Goal: Find specific page/section: Find specific page/section

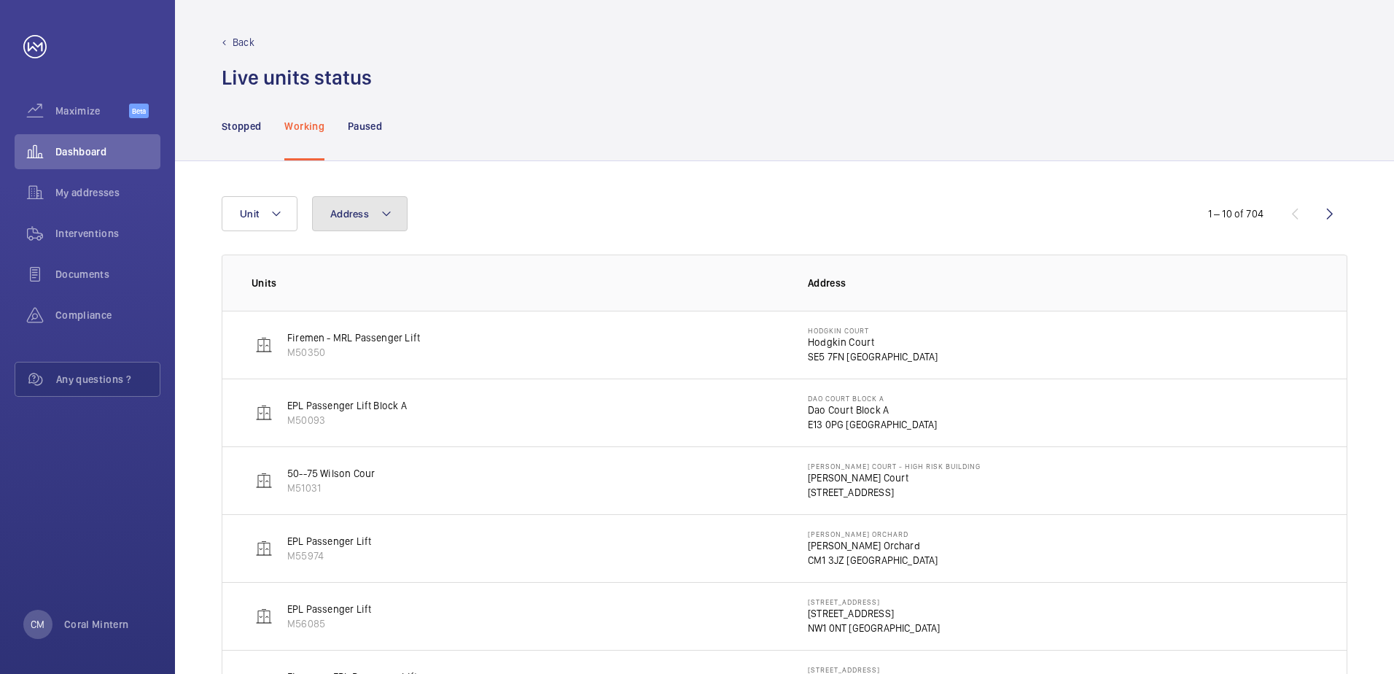
click at [375, 204] on button "Address" at bounding box center [360, 213] width 96 height 35
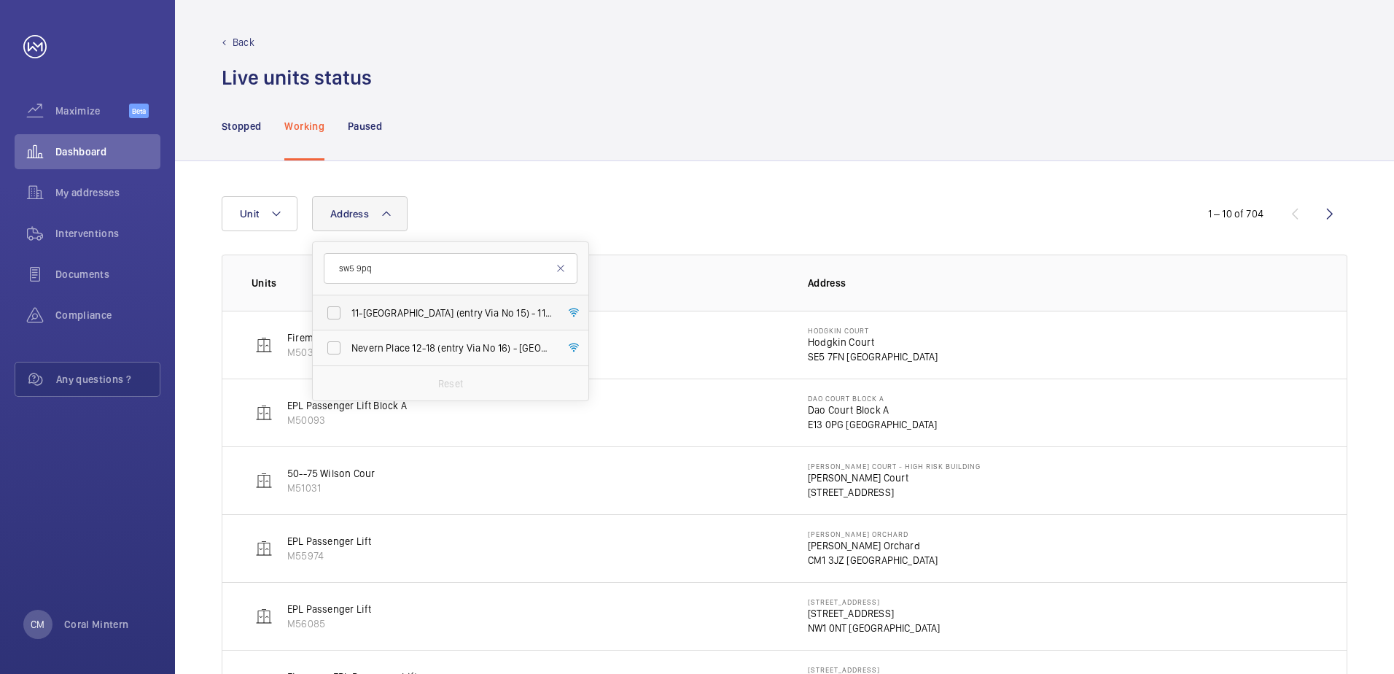
type input "sw5 9pq"
drag, startPoint x: 426, startPoint y: 314, endPoint x: 435, endPoint y: 334, distance: 22.2
click at [427, 314] on span "11-[GEOGRAPHIC_DATA] (entry Via No 15) - 11-[GEOGRAPHIC_DATA] ([STREET_ADDRESS]" at bounding box center [451, 313] width 201 height 15
click at [349, 314] on input "11-[GEOGRAPHIC_DATA] (entry Via No 15) - 11-[GEOGRAPHIC_DATA] ([STREET_ADDRESS]" at bounding box center [333, 312] width 29 height 29
checkbox input "true"
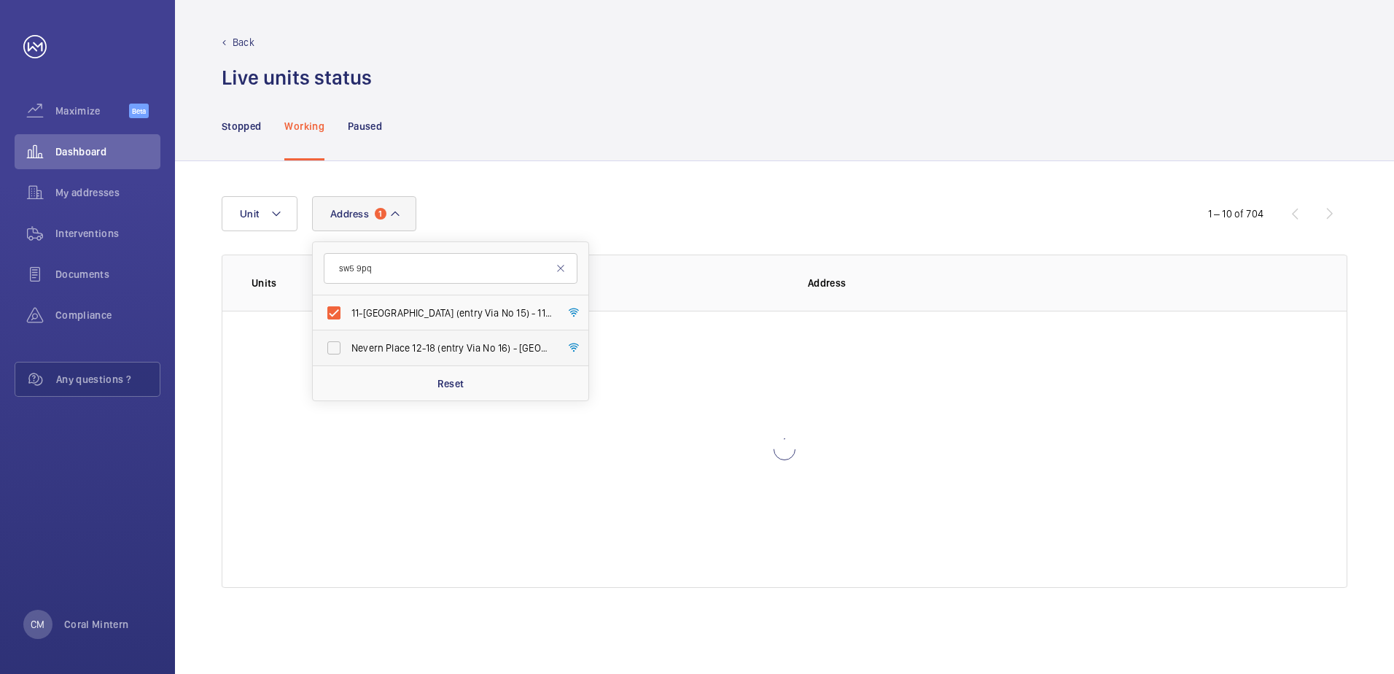
click at [435, 334] on label "Nevern Place 12-18 (entry Via No 16) - [GEOGRAPHIC_DATA] 12-18 (entry [GEOGRAPH…" at bounding box center [440, 347] width 254 height 35
click at [349, 334] on input "Nevern Place 12-18 (entry Via No 16) - [GEOGRAPHIC_DATA] 12-18 (entry [GEOGRAPH…" at bounding box center [333, 347] width 29 height 29
click at [466, 338] on label "Nevern Place 12-18 (entry Via No 16) - [GEOGRAPHIC_DATA] 12-18 (entry [GEOGRAPH…" at bounding box center [440, 347] width 254 height 35
click at [349, 338] on input "Nevern Place 12-18 (entry Via No 16) - [GEOGRAPHIC_DATA] 12-18 (entry [GEOGRAPH…" at bounding box center [333, 347] width 29 height 29
checkbox input "false"
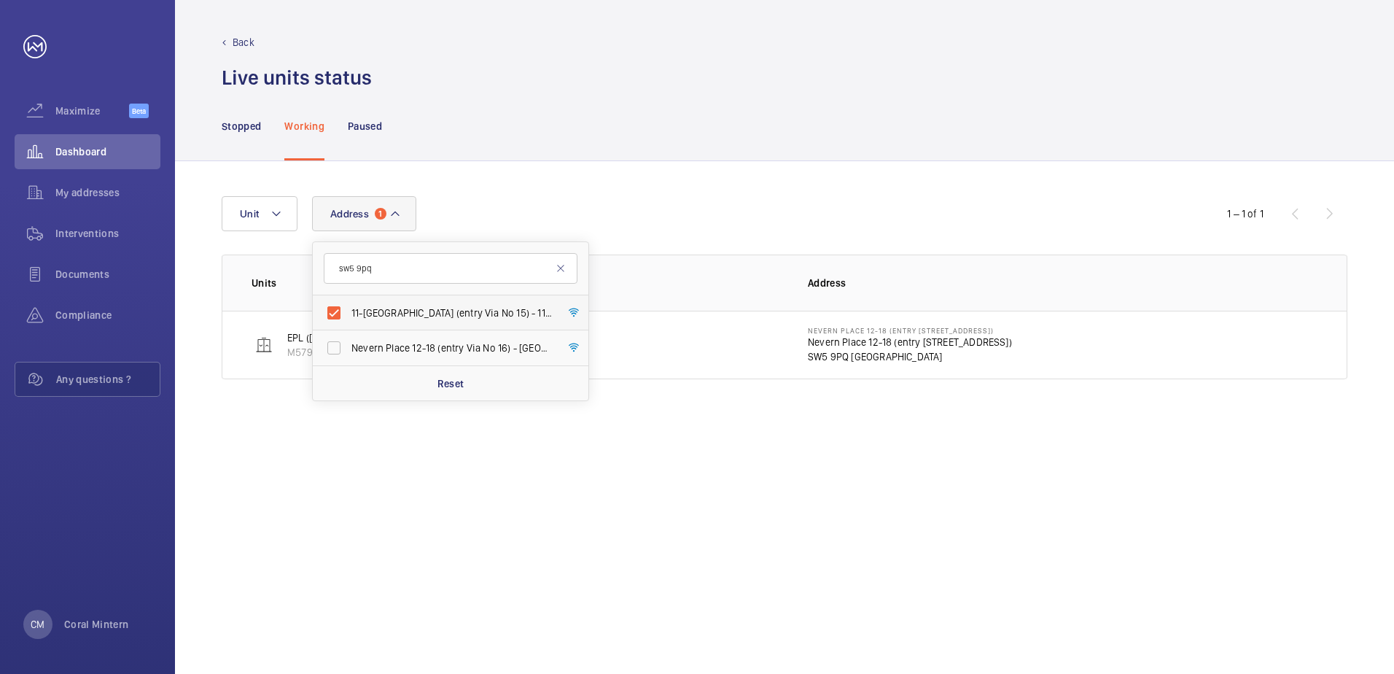
click at [466, 315] on span "11-[GEOGRAPHIC_DATA] (entry Via No 15) - 11-[GEOGRAPHIC_DATA] ([STREET_ADDRESS]" at bounding box center [451, 313] width 201 height 15
click at [349, 315] on input "11-[GEOGRAPHIC_DATA] (entry Via No 15) - 11-[GEOGRAPHIC_DATA] ([STREET_ADDRESS]" at bounding box center [333, 312] width 29 height 29
checkbox input "false"
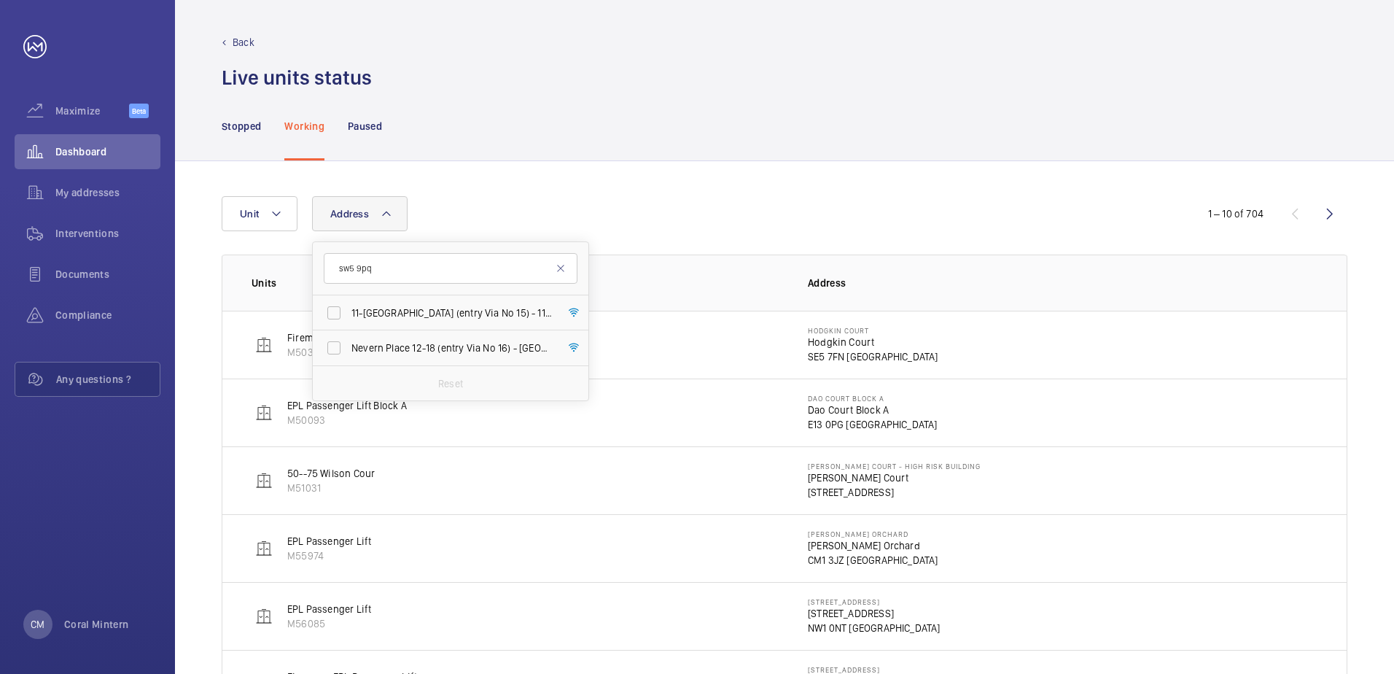
click at [570, 198] on div "Address sw5 9pq [STREET_ADDRESS] (entry Via No 15) - 11-[GEOGRAPHIC_DATA][STREE…" at bounding box center [697, 213] width 951 height 35
